Goal: Use online tool/utility: Use online tool/utility

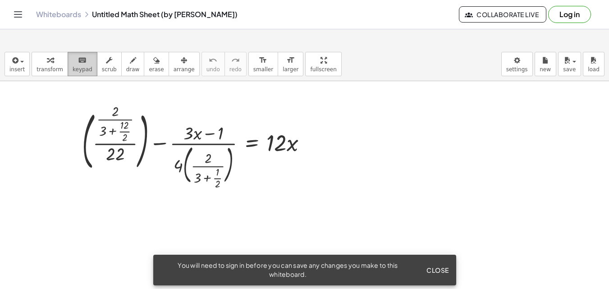
click at [85, 68] on button "keyboard keypad" at bounding box center [83, 64] width 30 height 24
click at [102, 68] on span "scrub" at bounding box center [109, 69] width 15 height 6
drag, startPoint x: 145, startPoint y: 157, endPoint x: 320, endPoint y: 113, distance: 180.9
click at [320, 113] on div "+ ( · · 2 ▲ ▼ · ( + 3 ▲ ▼ + · 12 ▲ ▼ · 2 ▲ ▼ ) · 22 ▲ ▼ ) − · ( + · 3 ▲ ▼ · x −…" at bounding box center [194, 147] width 252 height 85
click at [277, 131] on div "▲" at bounding box center [277, 131] width 6 height 8
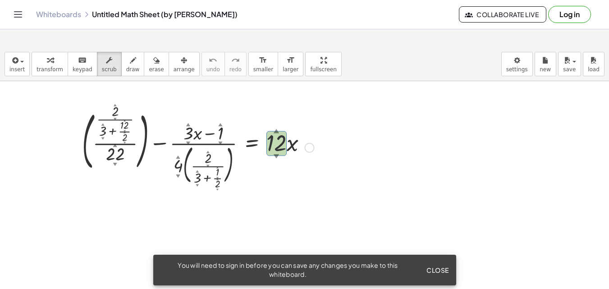
click at [277, 131] on div "▲" at bounding box center [277, 131] width 6 height 8
click at [279, 162] on div at bounding box center [198, 147] width 241 height 80
click at [278, 163] on div at bounding box center [198, 147] width 241 height 80
click at [253, 68] on span "smaller" at bounding box center [263, 69] width 20 height 6
click at [278, 73] on button "format_size larger" at bounding box center [291, 64] width 26 height 24
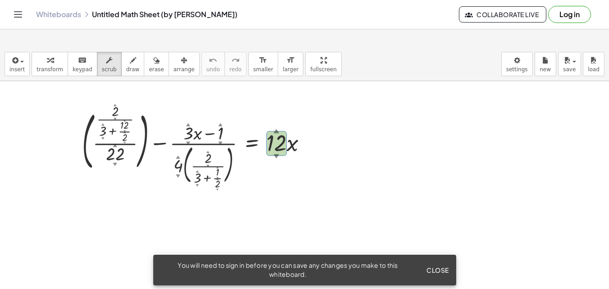
click at [282, 76] on div "insert select one: Math Expression Function Text Youtube Video Graphing Geometr…" at bounding box center [304, 64] width 609 height 34
drag, startPoint x: 291, startPoint y: 68, endPoint x: 291, endPoint y: 107, distance: 39.2
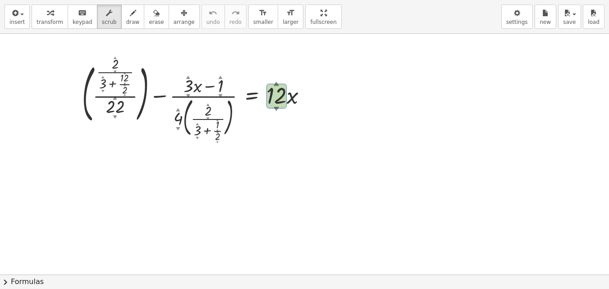
click at [291, 107] on div "insert select one: Math Expression Function Text Youtube Video Graphing Geometr…" at bounding box center [304, 144] width 609 height 289
drag, startPoint x: 293, startPoint y: 15, endPoint x: 293, endPoint y: -24, distance: 39.2
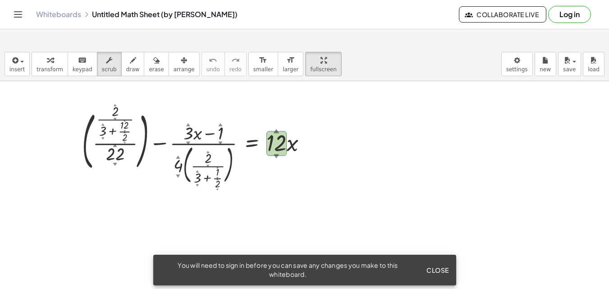
click at [293, 0] on html "Graspable Math Activities Get Started Activity Bank Assigned Work Classes White…" at bounding box center [304, 213] width 609 height 426
click at [22, 66] on span "insert" at bounding box center [16, 69] width 15 height 6
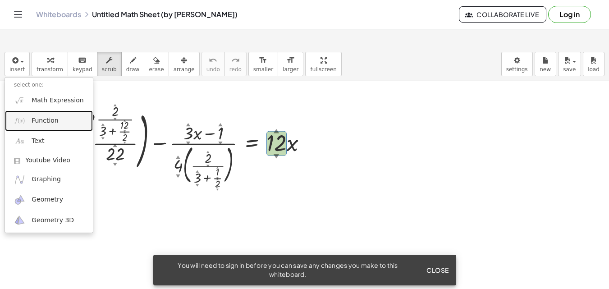
click at [56, 119] on link "Function" at bounding box center [49, 120] width 88 height 20
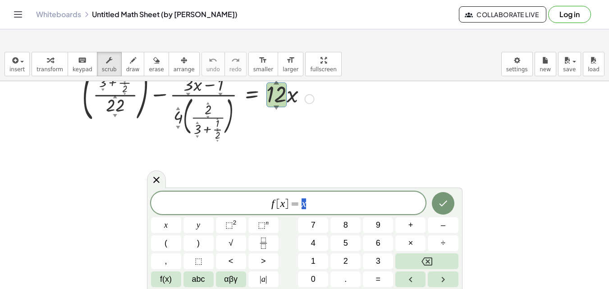
scroll to position [135, 0]
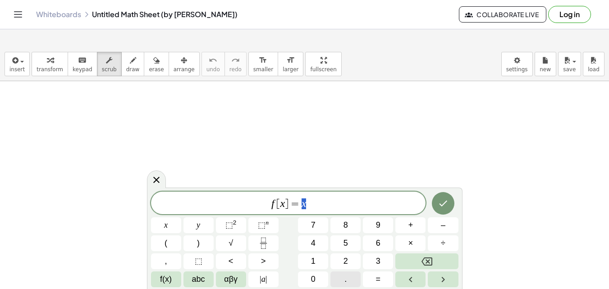
click at [345, 278] on span "." at bounding box center [345, 279] width 2 height 12
click at [329, 267] on div "f [ x ] = . x y ⬚ 2 ⬚ n 7 8 9 + – ( ) √ 4 5 6 × ÷ , ⬚ < > 1 2 3 f(x) abc αβγ | …" at bounding box center [304, 240] width 307 height 96
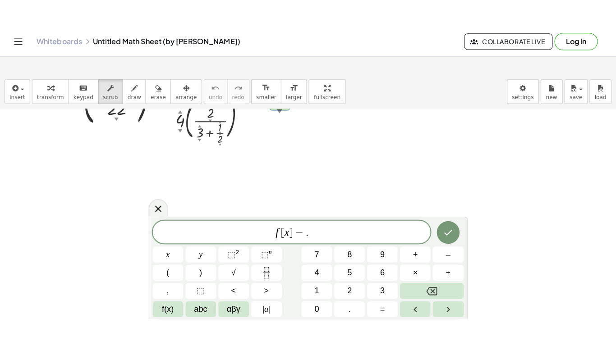
scroll to position [0, 0]
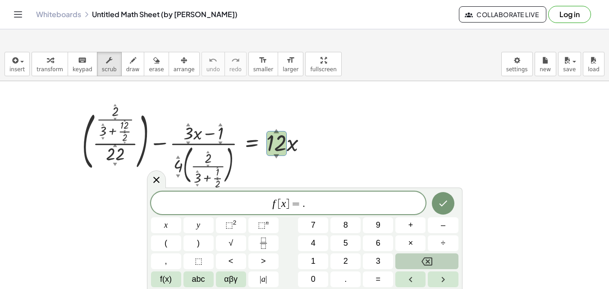
click at [423, 265] on icon "Backspace" at bounding box center [426, 261] width 11 height 11
drag, startPoint x: 311, startPoint y: 203, endPoint x: 236, endPoint y: 212, distance: 76.2
click at [236, 212] on div "*** f [ x" at bounding box center [288, 203] width 275 height 23
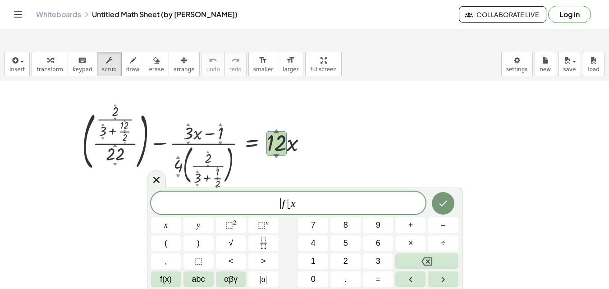
click at [236, 212] on div "​ f [ x" at bounding box center [288, 203] width 275 height 23
click at [314, 205] on span "​ f [ x" at bounding box center [288, 203] width 275 height 13
click at [288, 205] on span "[" at bounding box center [289, 203] width 4 height 11
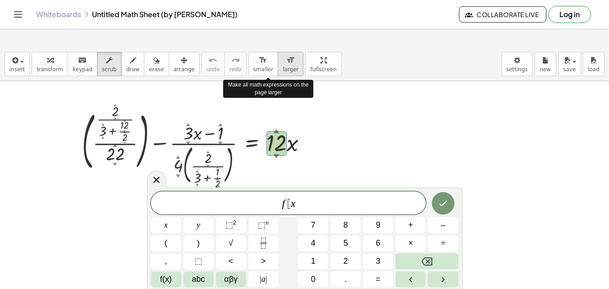
click at [278, 69] on button "format_size larger" at bounding box center [291, 64] width 26 height 24
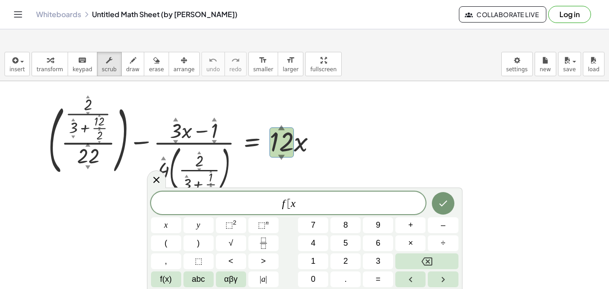
drag, startPoint x: 298, startPoint y: 68, endPoint x: 298, endPoint y: 107, distance: 39.2
click at [298, 107] on div "insert select one: Math Expression Function Text Youtube Video Graphing Geometr…" at bounding box center [304, 177] width 609 height 260
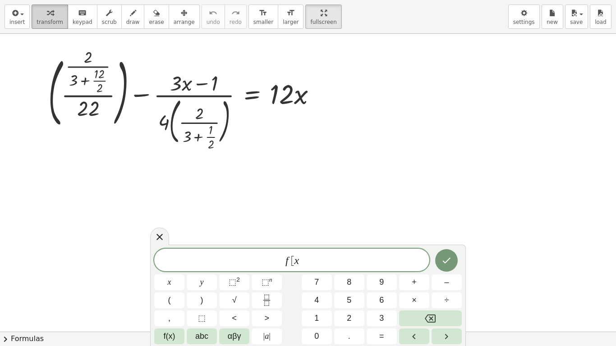
click at [53, 20] on span "transform" at bounding box center [50, 22] width 27 height 6
click at [19, 25] on span "insert" at bounding box center [16, 22] width 15 height 6
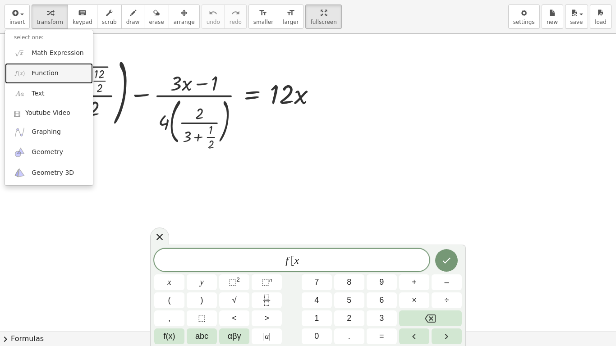
click at [33, 80] on link "Function" at bounding box center [49, 73] width 88 height 20
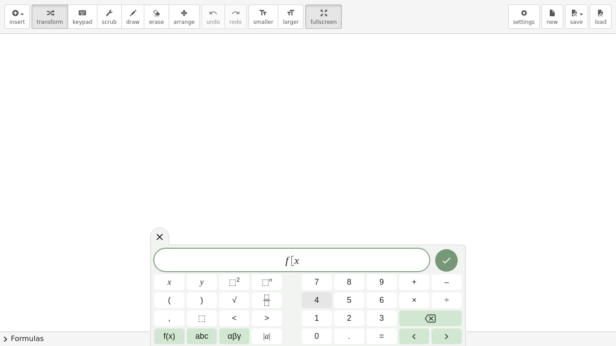
scroll to position [135, 0]
click at [329, 288] on div "f [ x x y ⬚ 2 ⬚ n 7 8 9 + – ( ) √ 4 5 6 × ÷ , ⬚ < > 1 2 3 f(x) abc αβγ | a | 0 …" at bounding box center [307, 297] width 307 height 96
click at [372, 288] on button "6" at bounding box center [381, 300] width 30 height 16
click at [330, 288] on div "4" at bounding box center [316, 300] width 30 height 16
click at [344, 288] on button "5" at bounding box center [349, 300] width 30 height 16
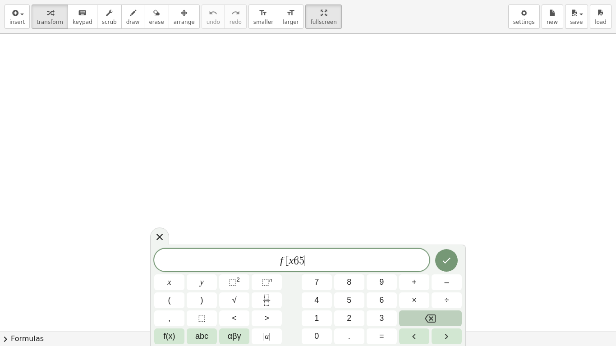
click at [434, 288] on button "Backspace" at bounding box center [430, 318] width 63 height 16
click at [428, 288] on button "Backspace" at bounding box center [430, 318] width 63 height 16
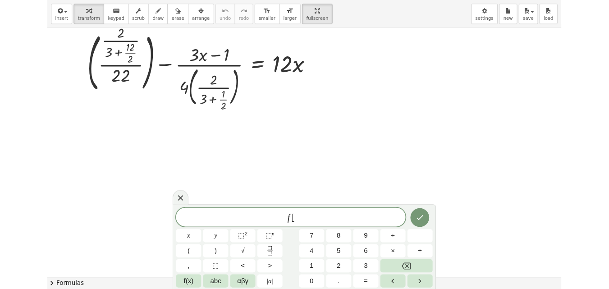
scroll to position [0, 0]
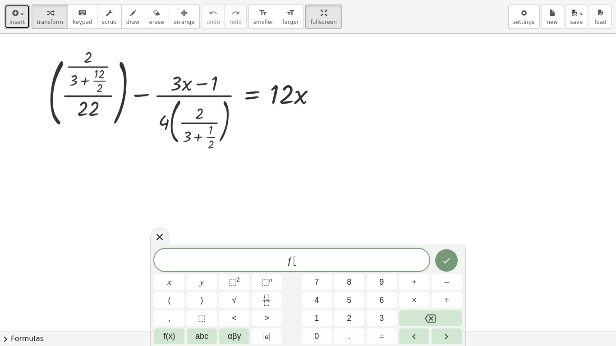
click at [11, 19] on span "insert" at bounding box center [16, 22] width 15 height 6
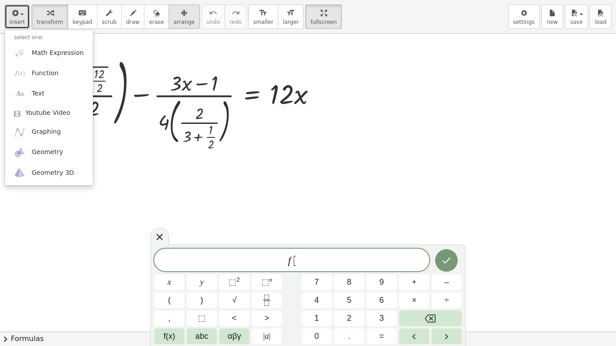
click at [181, 13] on icon "button" at bounding box center [184, 13] width 6 height 11
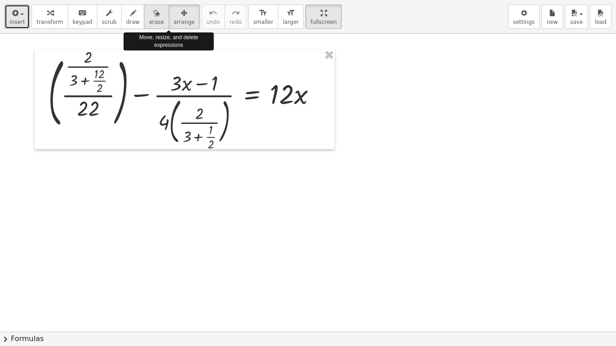
click at [149, 13] on div "button" at bounding box center [156, 12] width 15 height 11
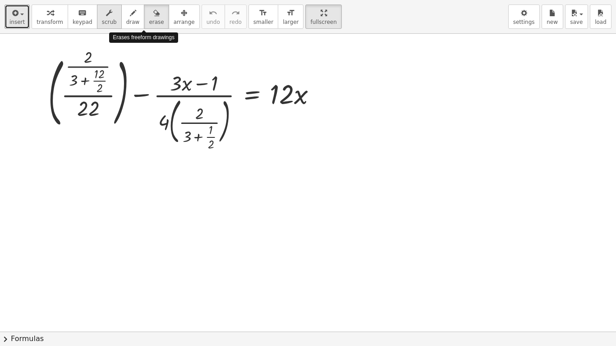
drag, startPoint x: 113, startPoint y: 15, endPoint x: 107, endPoint y: 15, distance: 5.9
click at [121, 15] on button "draw" at bounding box center [132, 17] width 23 height 24
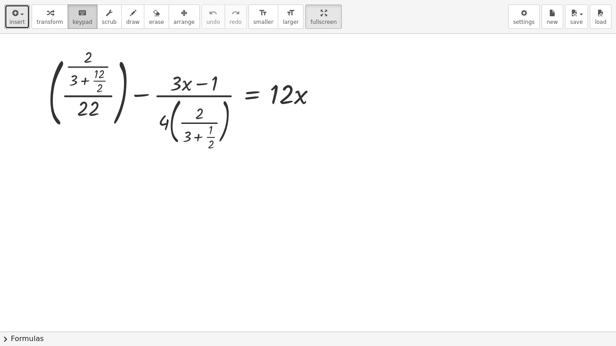
click at [73, 18] on button "keyboard keypad" at bounding box center [83, 17] width 30 height 24
click at [43, 20] on span "transform" at bounding box center [50, 22] width 27 height 6
click at [25, 19] on button "insert" at bounding box center [17, 17] width 25 height 24
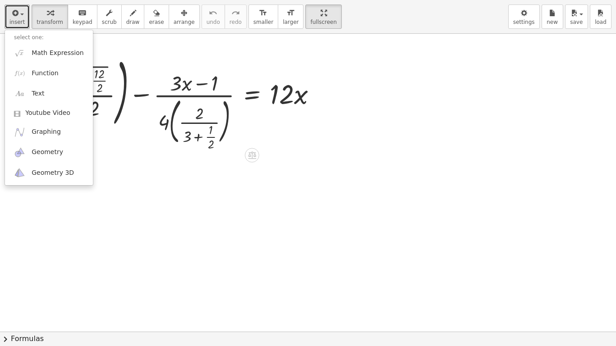
click at [157, 161] on div at bounding box center [308, 332] width 616 height 596
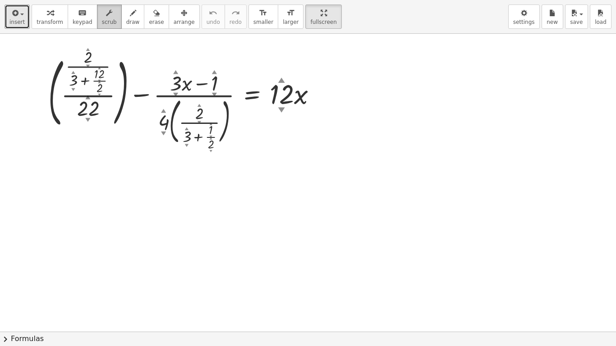
click at [107, 20] on button "scrub" at bounding box center [109, 17] width 25 height 24
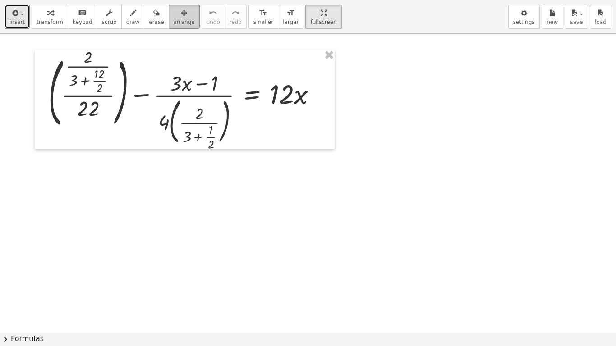
click at [177, 25] on span "arrange" at bounding box center [183, 22] width 21 height 6
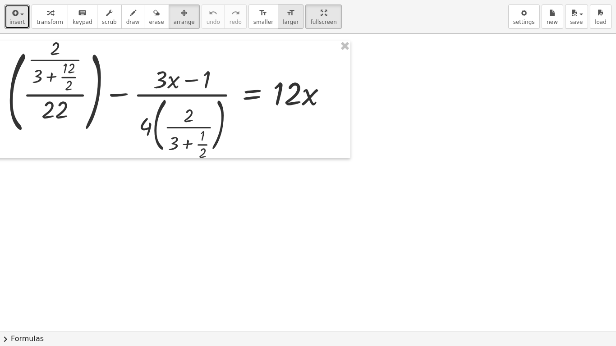
click at [278, 28] on button "format_size larger" at bounding box center [291, 17] width 26 height 24
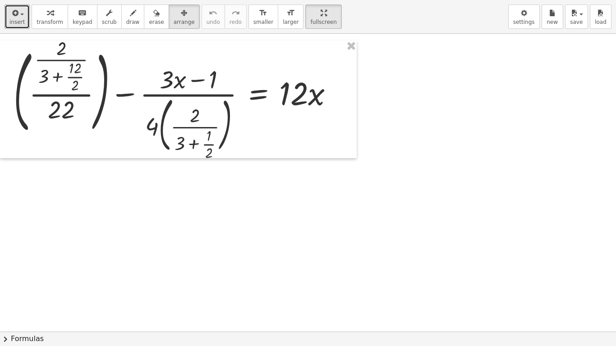
drag, startPoint x: 290, startPoint y: 9, endPoint x: 290, endPoint y: -30, distance: 39.2
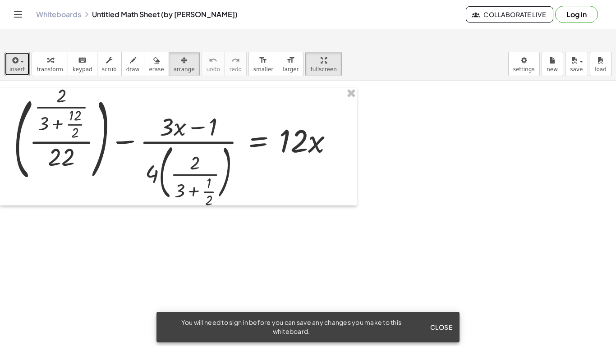
click at [290, 0] on html "Graspable Math Activities Get Started Activity Bank Assigned Work Classes White…" at bounding box center [308, 241] width 616 height 483
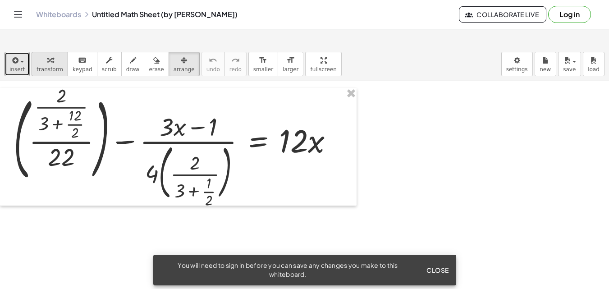
click at [46, 69] on span "transform" at bounding box center [50, 69] width 27 height 6
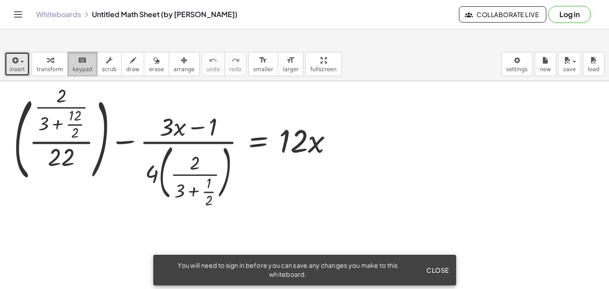
click at [81, 69] on span "keypad" at bounding box center [83, 69] width 20 height 6
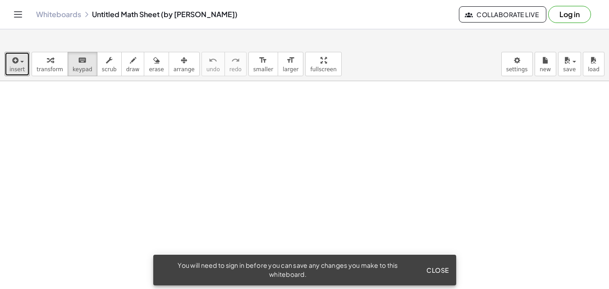
scroll to position [347, 0]
click at [440, 269] on span "Close" at bounding box center [437, 270] width 23 height 8
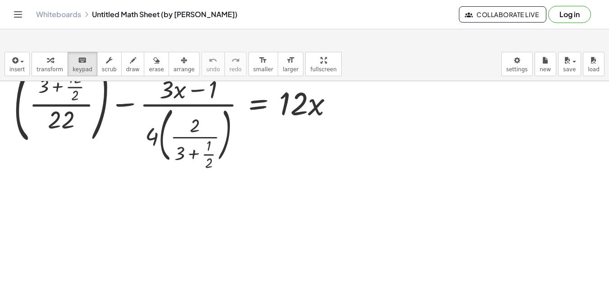
scroll to position [0, 0]
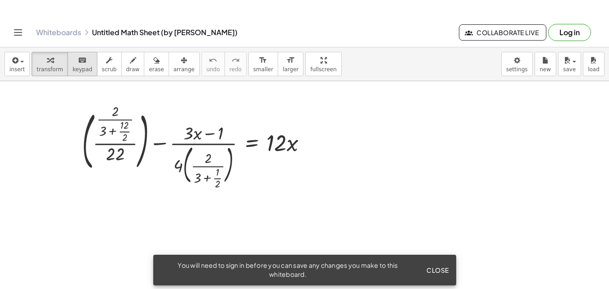
click at [70, 74] on button "keyboard keypad" at bounding box center [83, 64] width 30 height 24
click at [60, 70] on button "transform" at bounding box center [50, 64] width 37 height 24
click at [22, 67] on span "insert" at bounding box center [16, 69] width 15 height 6
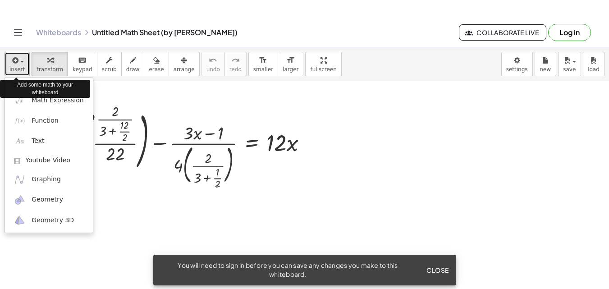
click at [21, 67] on span "insert" at bounding box center [16, 69] width 15 height 6
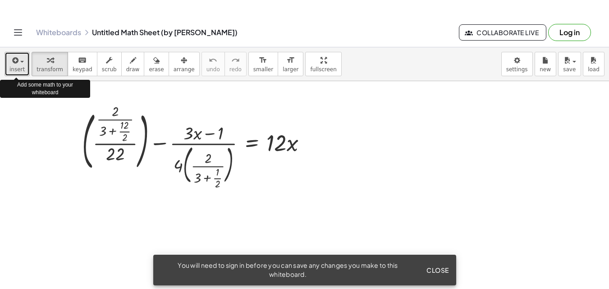
click at [21, 67] on span "insert" at bounding box center [16, 69] width 15 height 6
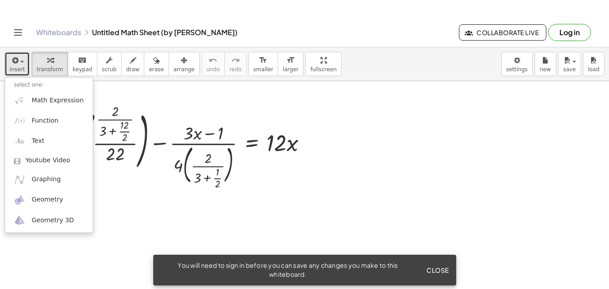
click at [14, 58] on icon "button" at bounding box center [14, 60] width 8 height 11
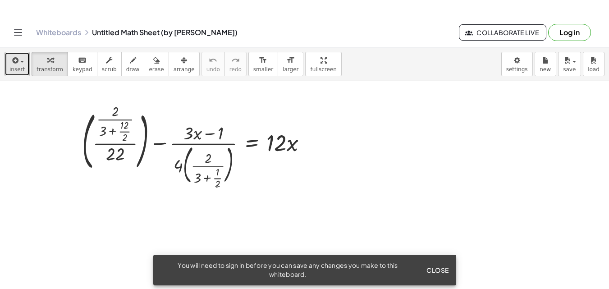
click at [9, 70] on button "insert" at bounding box center [17, 64] width 25 height 24
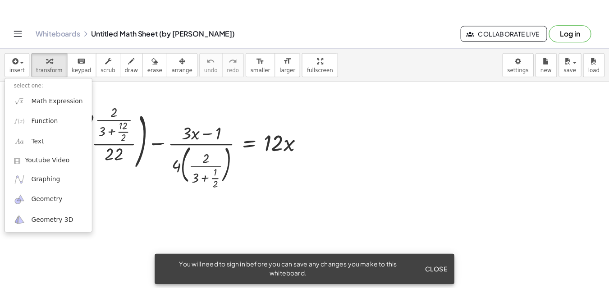
scroll to position [18, 0]
